Goal: Transaction & Acquisition: Purchase product/service

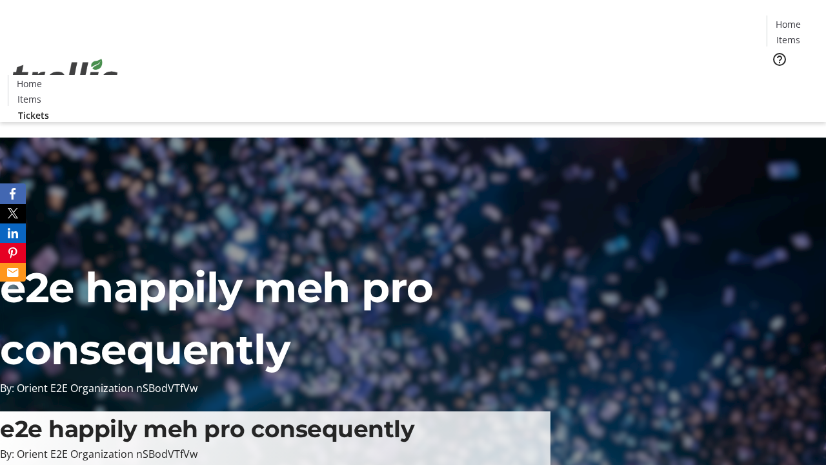
click at [777, 75] on span "Tickets" at bounding box center [792, 82] width 31 height 14
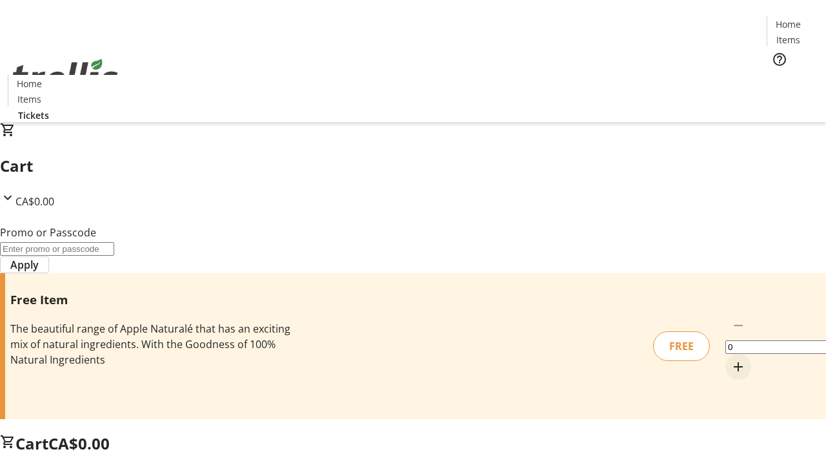
click at [731, 359] on mat-icon "Increment by one" at bounding box center [738, 366] width 15 height 15
type input "1"
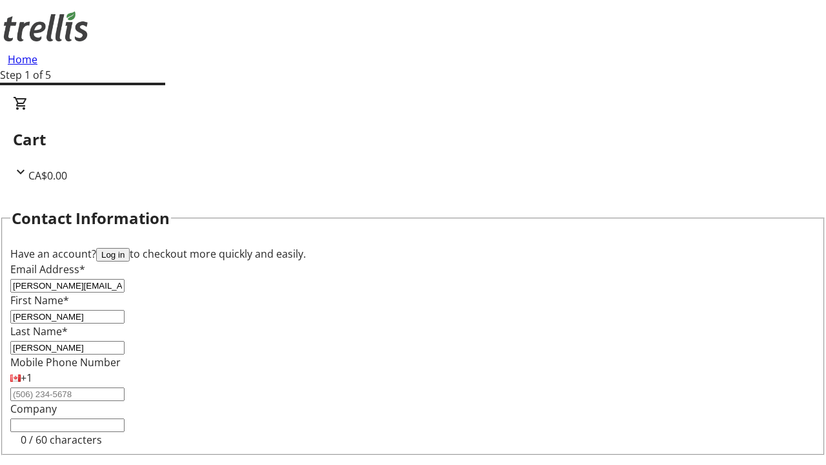
type input "[PERSON_NAME]"
